Goal: Transaction & Acquisition: Purchase product/service

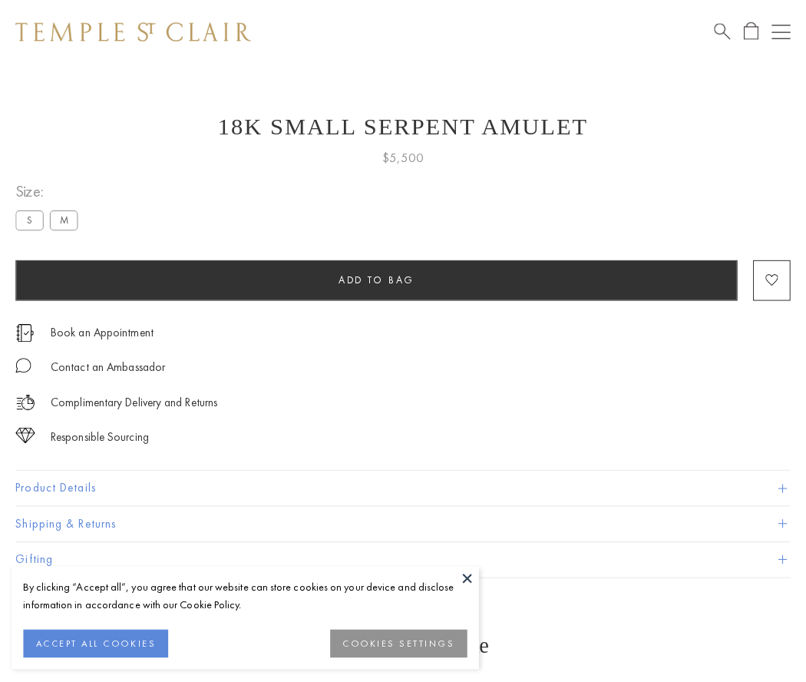
scroll to position [48, 0]
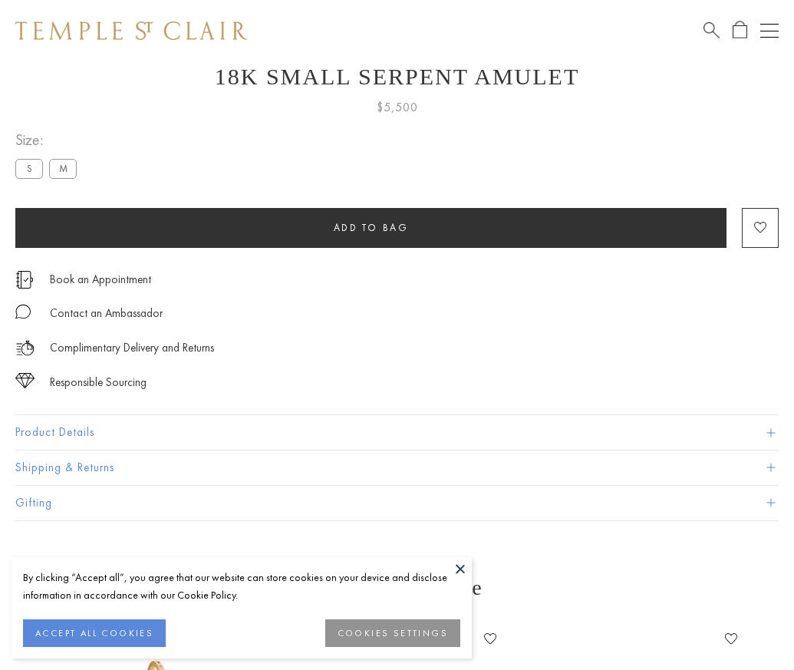
click at [371, 227] on span "Add to bag" at bounding box center [371, 227] width 75 height 13
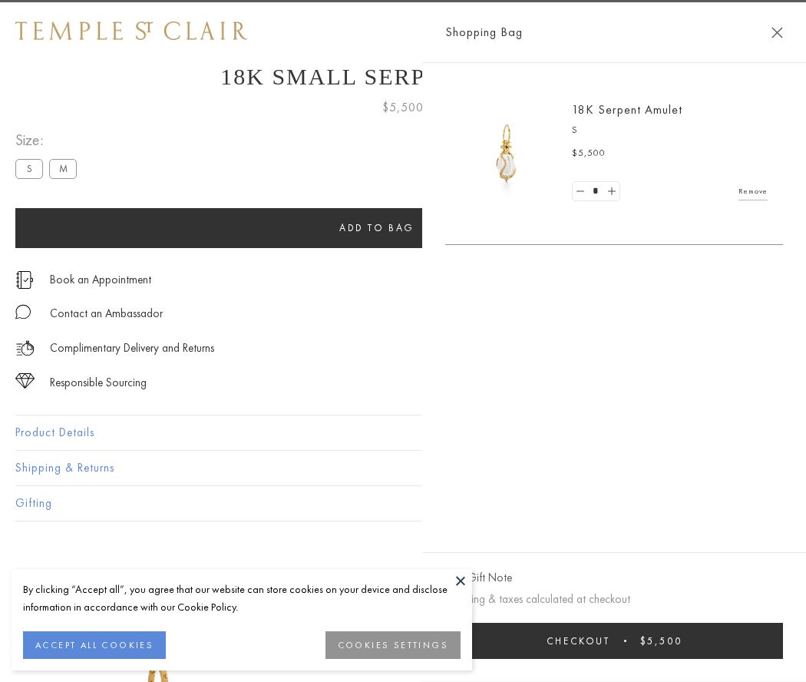
click at [783, 640] on button "Checkout $5,500" at bounding box center [614, 641] width 338 height 36
